Goal: Information Seeking & Learning: Check status

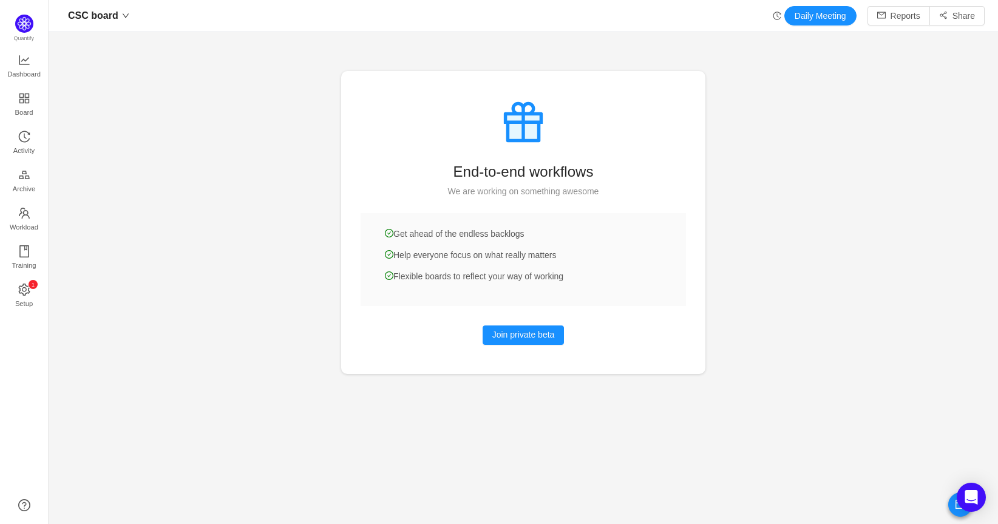
scroll to position [506, 922]
click at [25, 221] on span "Workload" at bounding box center [24, 227] width 29 height 24
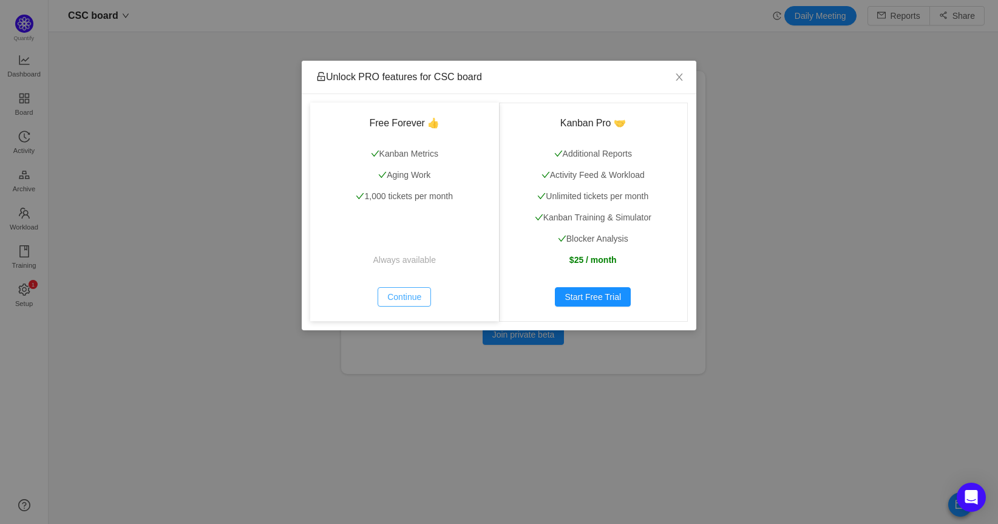
click at [397, 293] on button "Continue" at bounding box center [404, 296] width 53 height 19
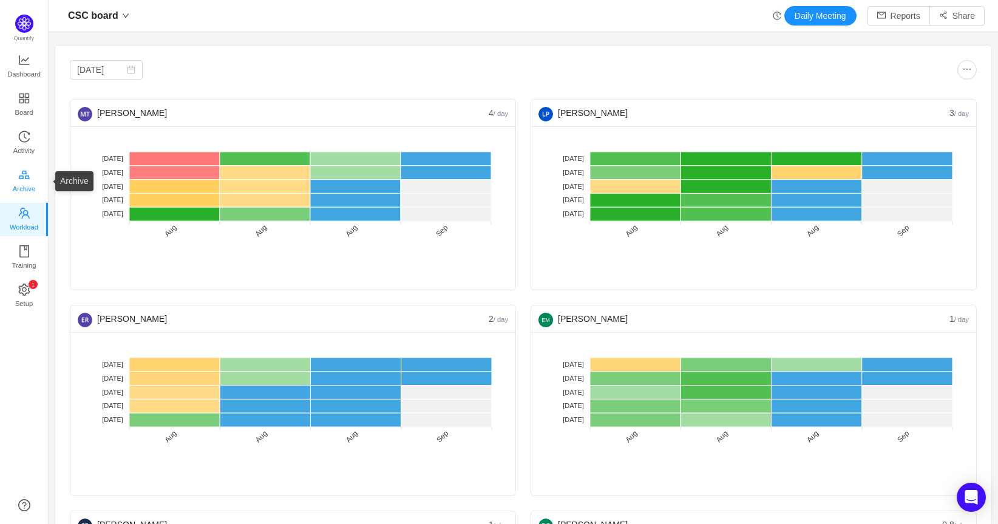
click at [33, 180] on span "Archive" at bounding box center [24, 189] width 22 height 24
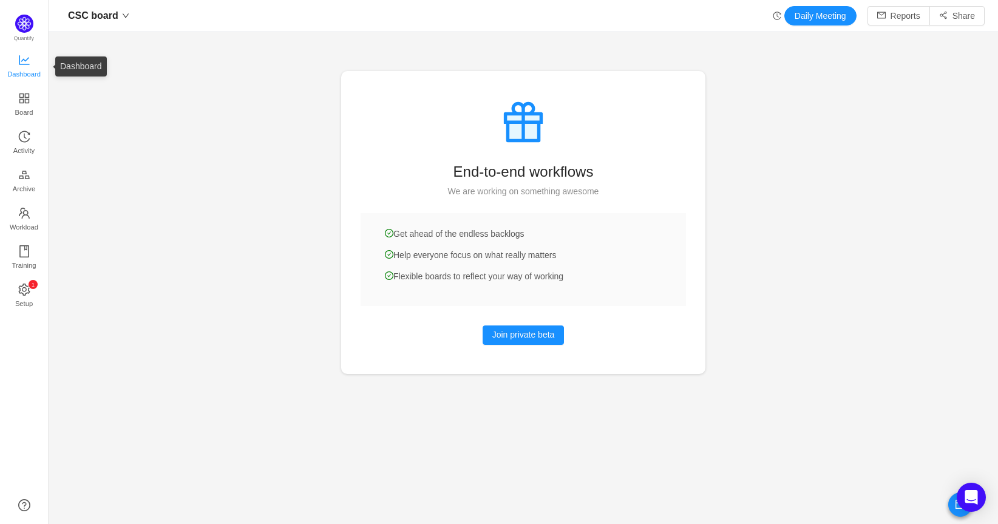
click at [18, 60] on link "Dashboard" at bounding box center [24, 67] width 12 height 24
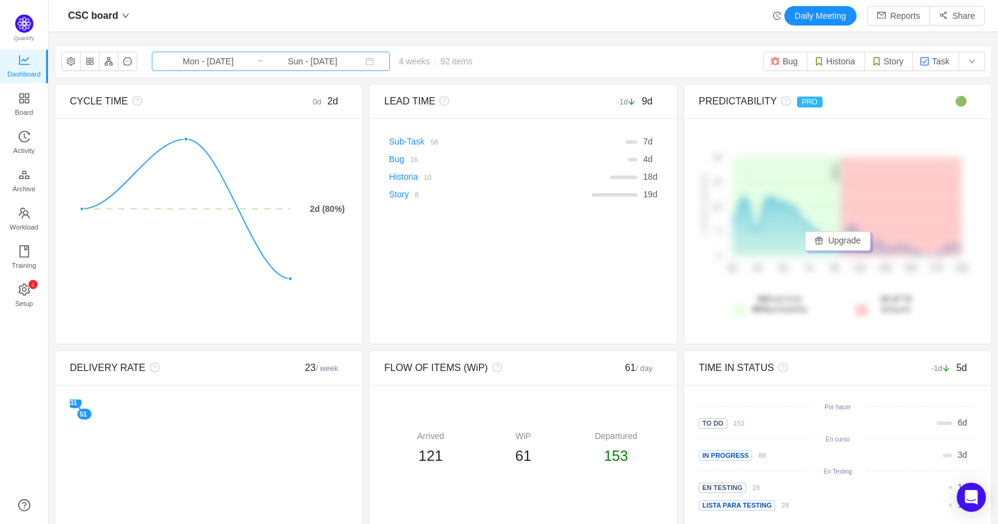
click at [222, 62] on input "Mon - [DATE]" at bounding box center [208, 61] width 98 height 13
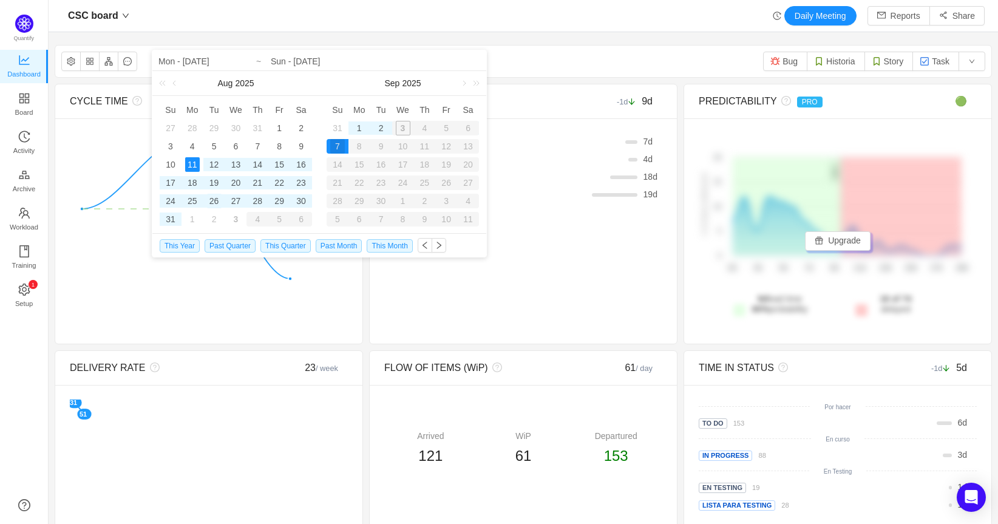
click at [214, 202] on div "26" at bounding box center [214, 201] width 15 height 15
click at [216, 186] on div "19" at bounding box center [214, 182] width 15 height 15
type input "Tue - [DATE]"
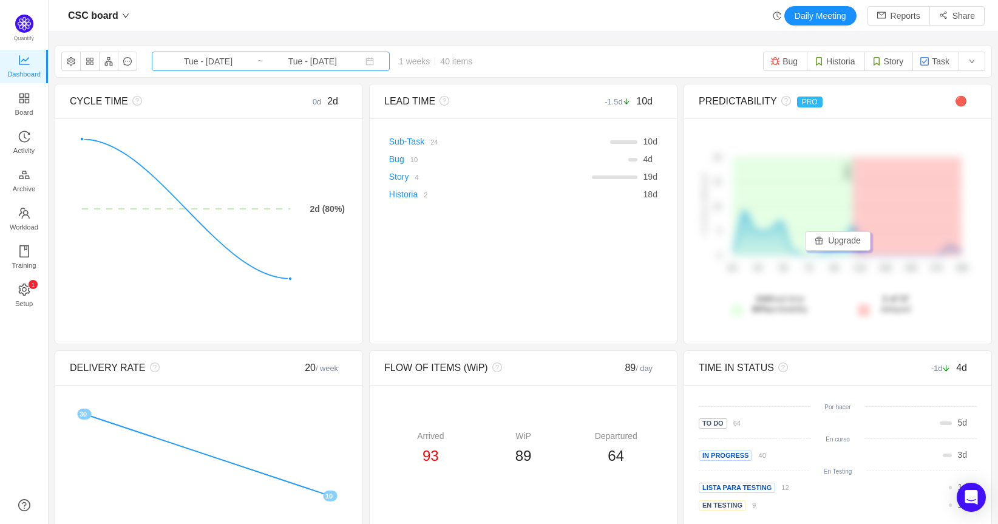
click at [264, 65] on input "Tue - [DATE]" at bounding box center [313, 61] width 98 height 13
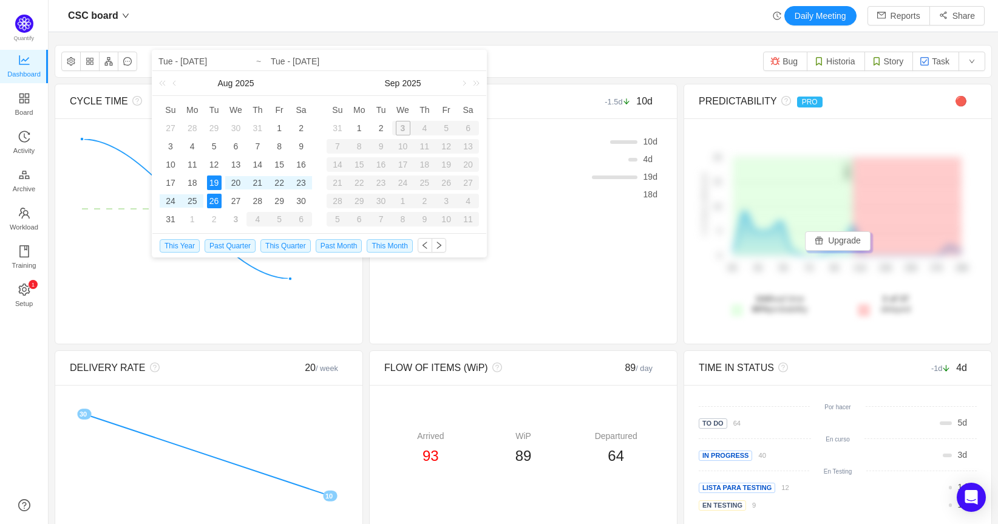
click at [217, 181] on div "19" at bounding box center [214, 182] width 15 height 15
click at [378, 129] on div "2" at bounding box center [381, 128] width 15 height 15
type input "Tue - [DATE]"
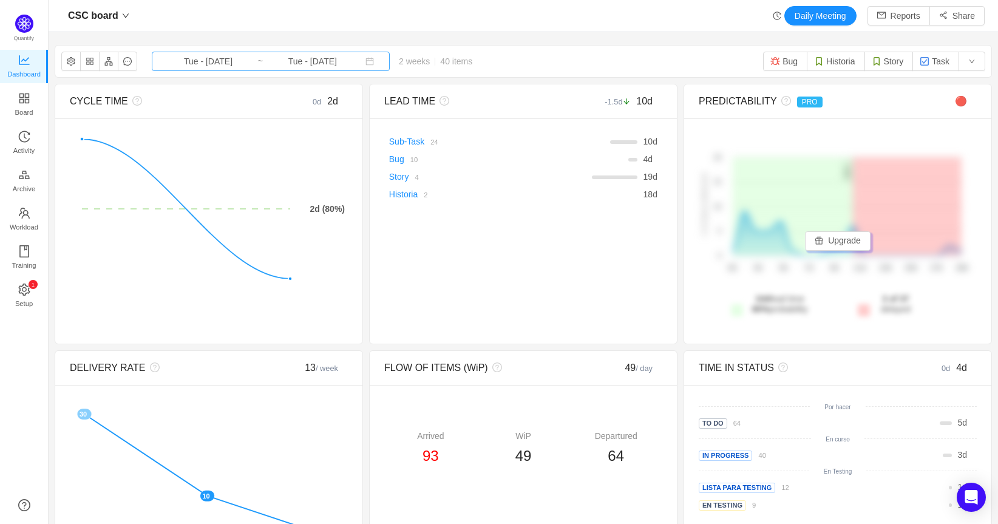
click at [279, 63] on input "Tue - [DATE]" at bounding box center [313, 61] width 98 height 13
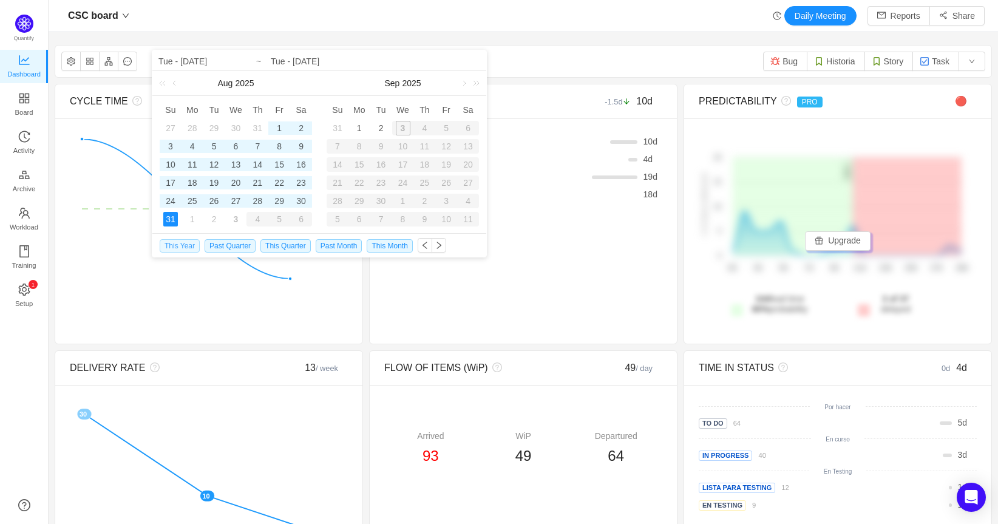
click at [183, 248] on span "This Year" at bounding box center [180, 245] width 40 height 13
type input "Wed - [DATE]"
type input "Sun - [DATE]"
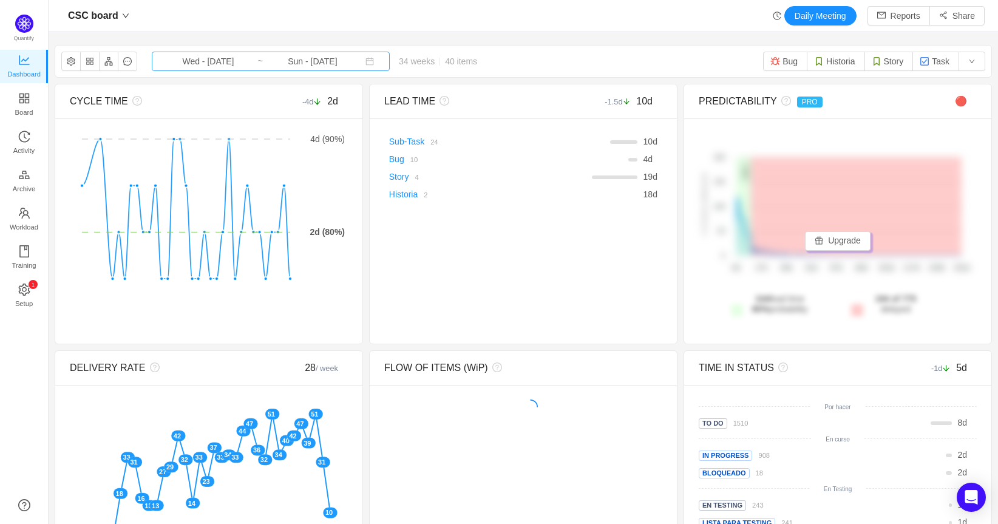
click at [264, 61] on input "Sun - [DATE]" at bounding box center [313, 61] width 98 height 13
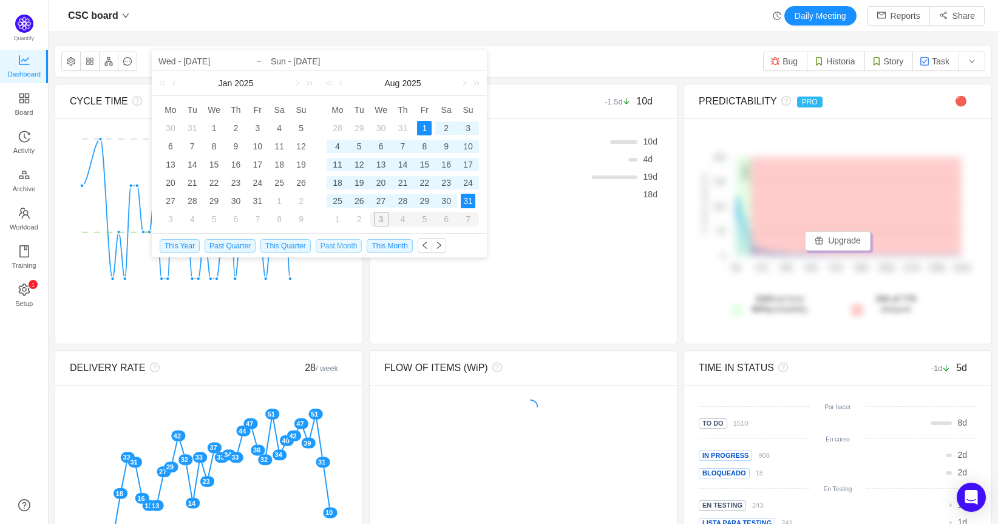
click at [346, 248] on span "Past Month" at bounding box center [339, 245] width 47 height 13
type input "Fri - [DATE]"
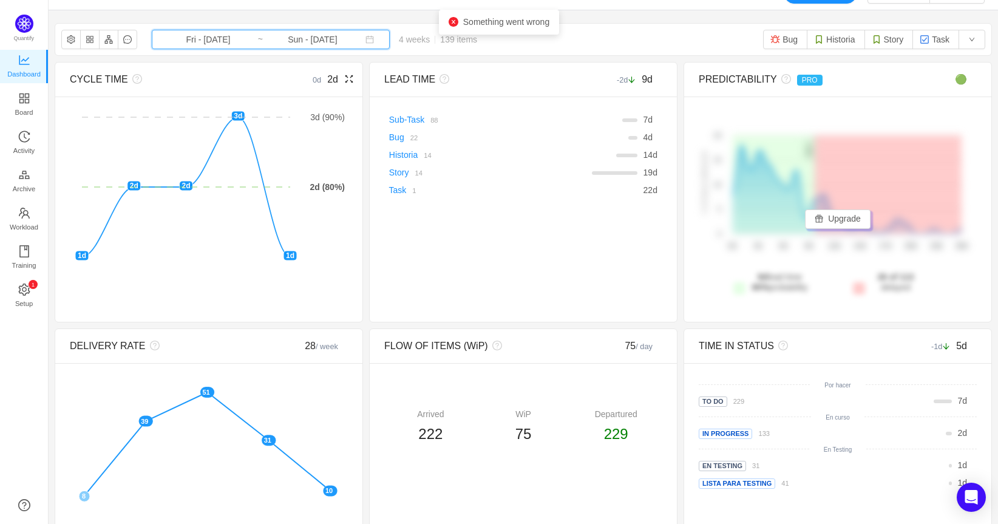
scroll to position [35, 0]
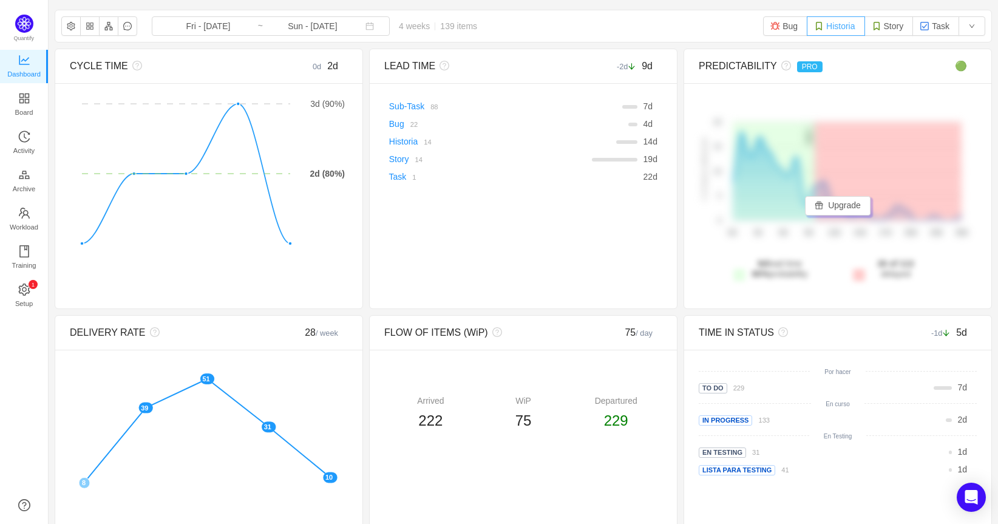
click at [827, 30] on button "Historia" at bounding box center [836, 25] width 58 height 19
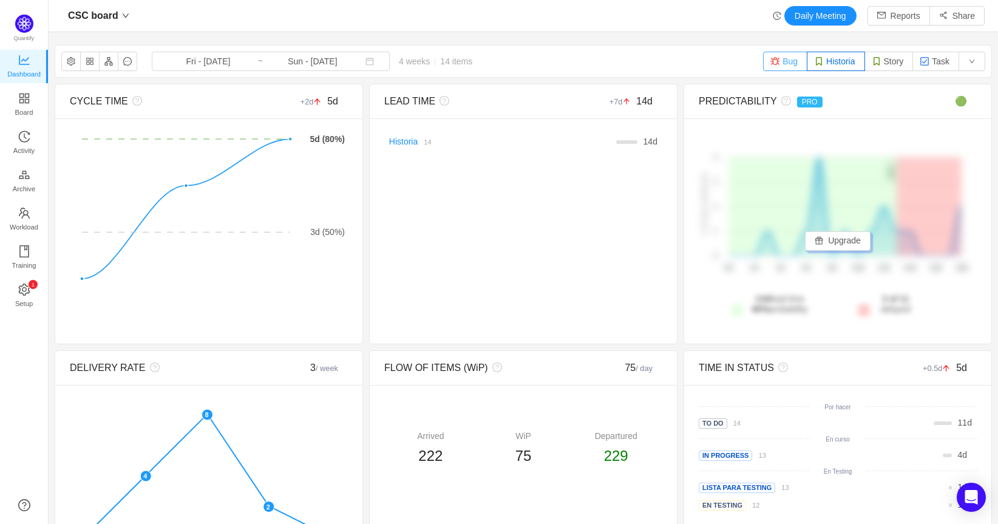
click at [775, 63] on button "Bug" at bounding box center [785, 61] width 44 height 19
